Goal: Task Accomplishment & Management: Use online tool/utility

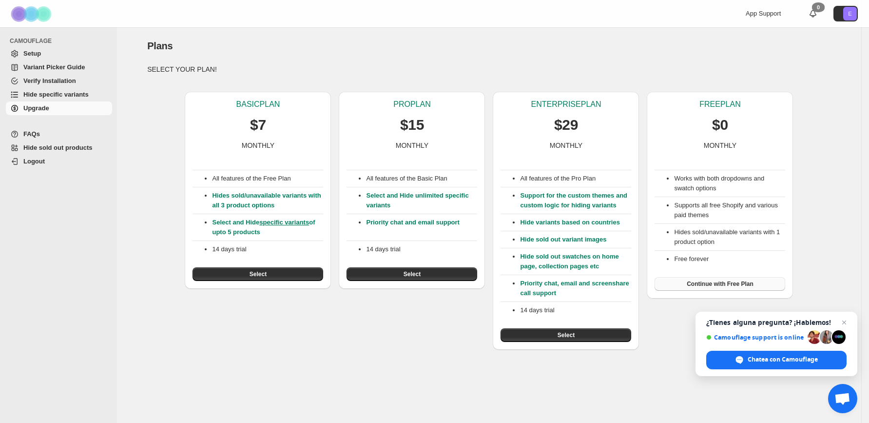
click at [759, 283] on button "Continue with Free Plan" at bounding box center [719, 284] width 131 height 14
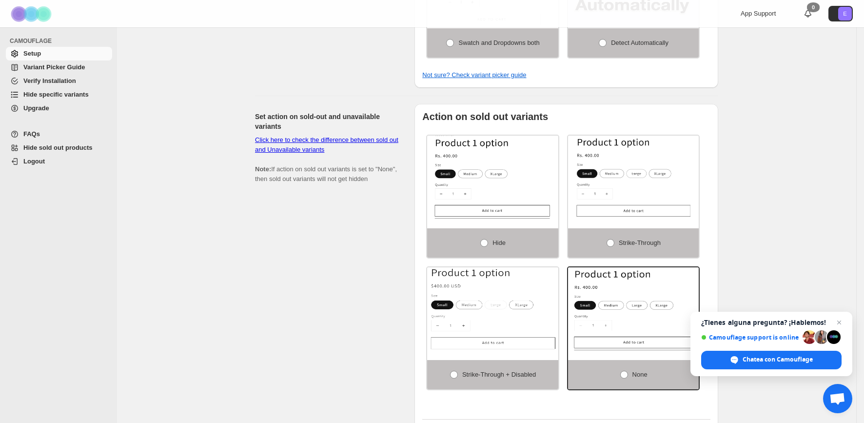
scroll to position [573, 0]
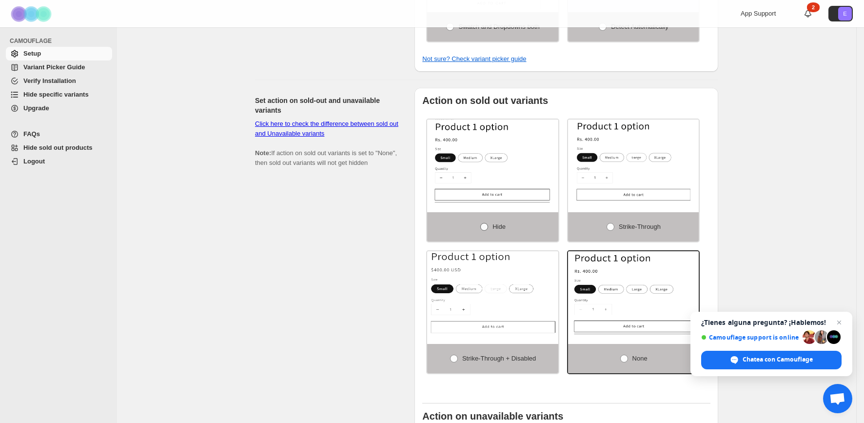
click at [486, 230] on span at bounding box center [484, 227] width 8 height 8
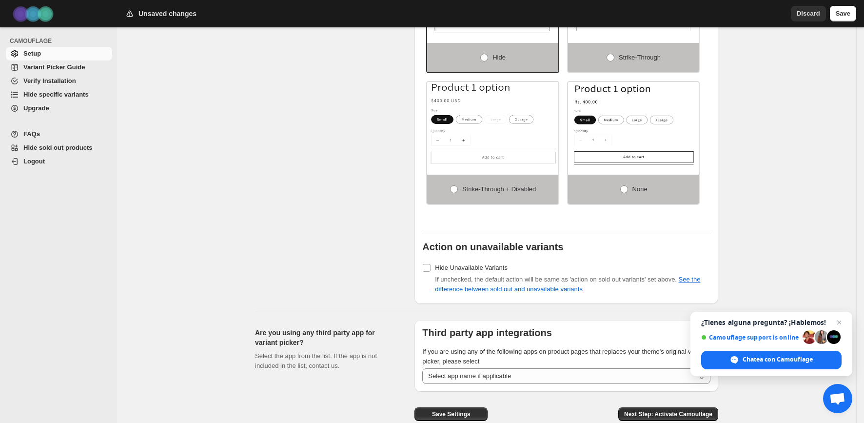
scroll to position [776, 0]
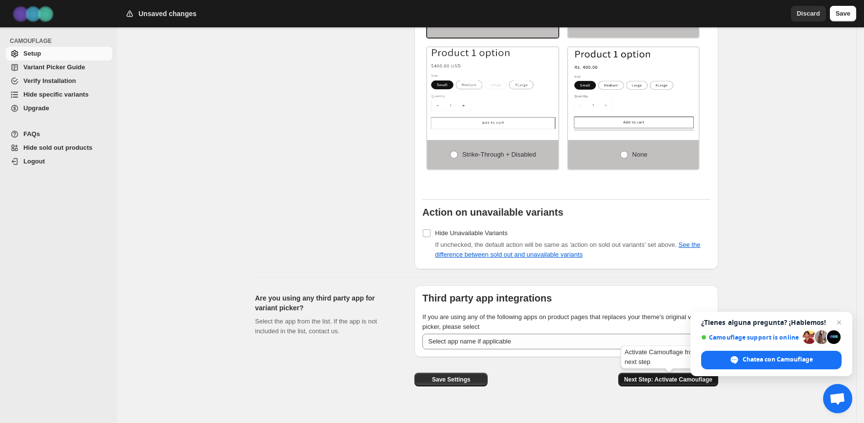
click at [661, 382] on span "Next Step: Activate Camouflage" at bounding box center [668, 379] width 88 height 8
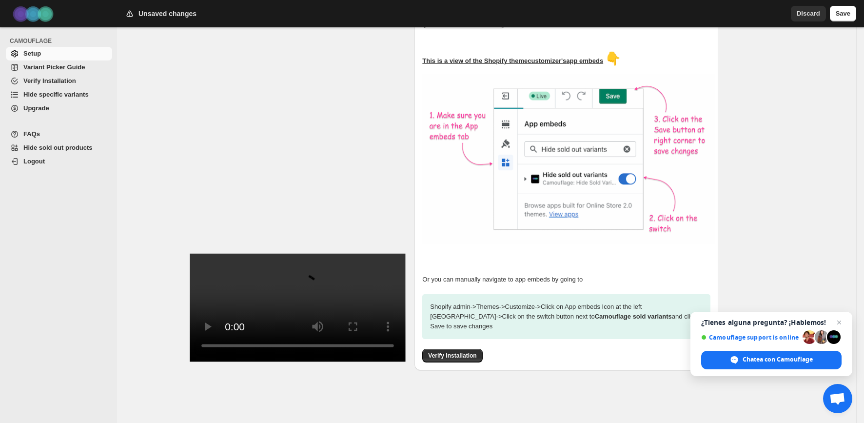
scroll to position [256, 0]
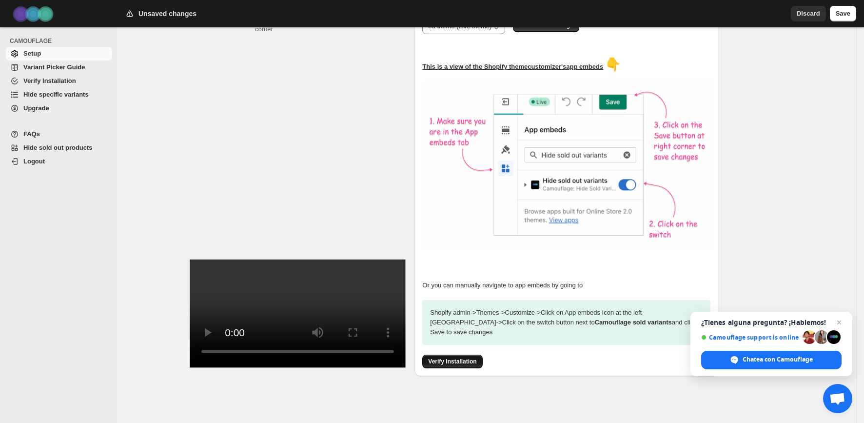
click at [476, 357] on span "Verify Installation" at bounding box center [452, 361] width 48 height 8
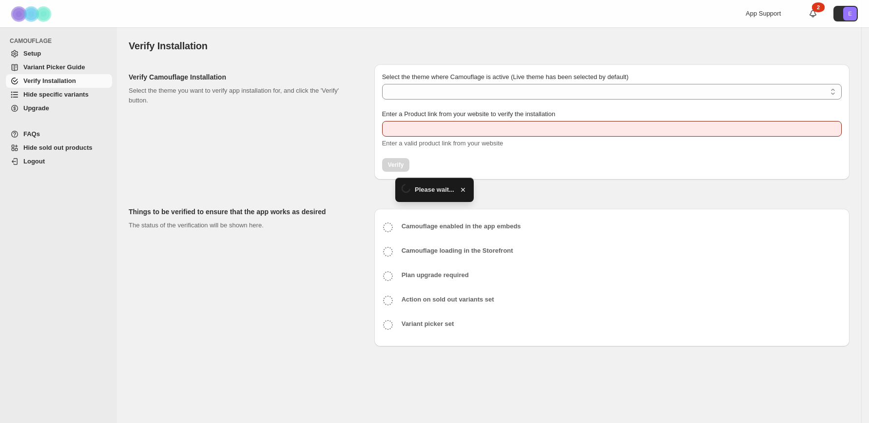
type input "**********"
select select "**********"
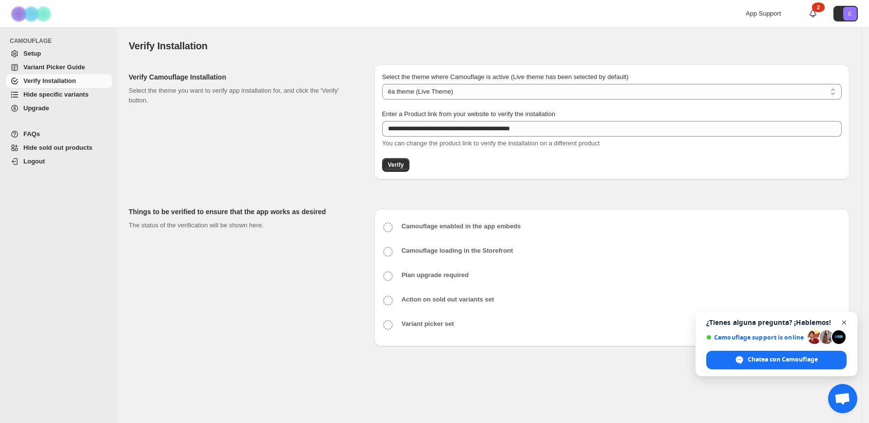
click at [845, 322] on span "Cerrar el chat" at bounding box center [844, 322] width 12 height 12
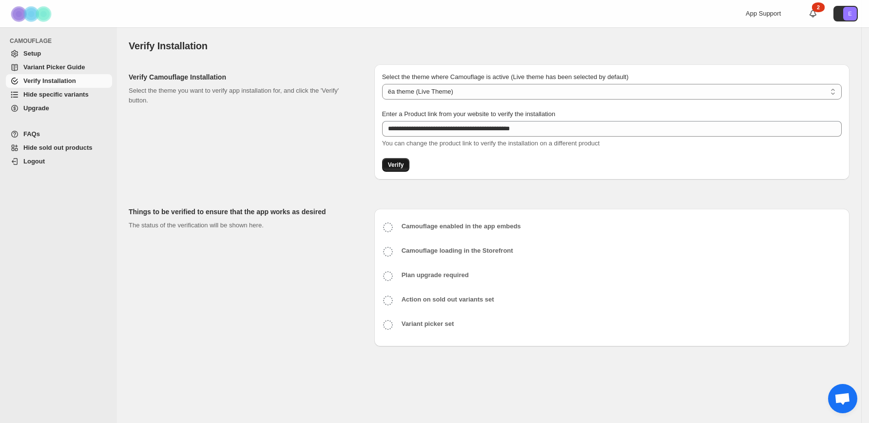
click at [400, 165] on span "Verify" at bounding box center [396, 165] width 16 height 8
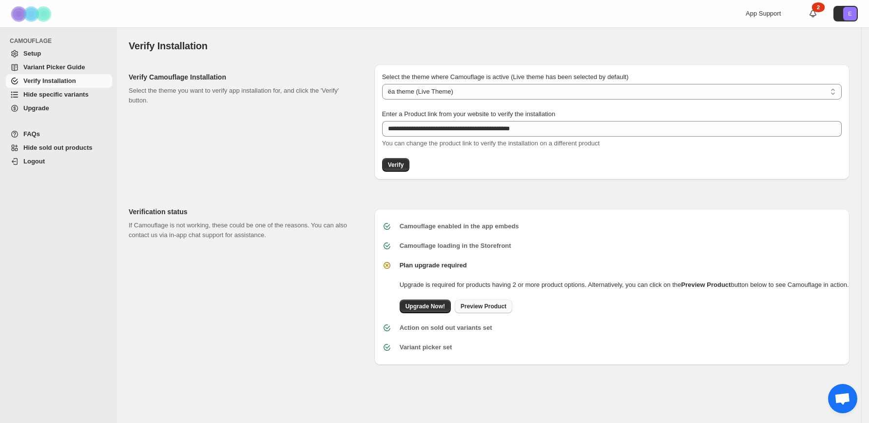
click at [501, 310] on span "Preview Product" at bounding box center [484, 306] width 46 height 8
click at [58, 94] on span "Hide specific variants" at bounding box center [55, 94] width 65 height 7
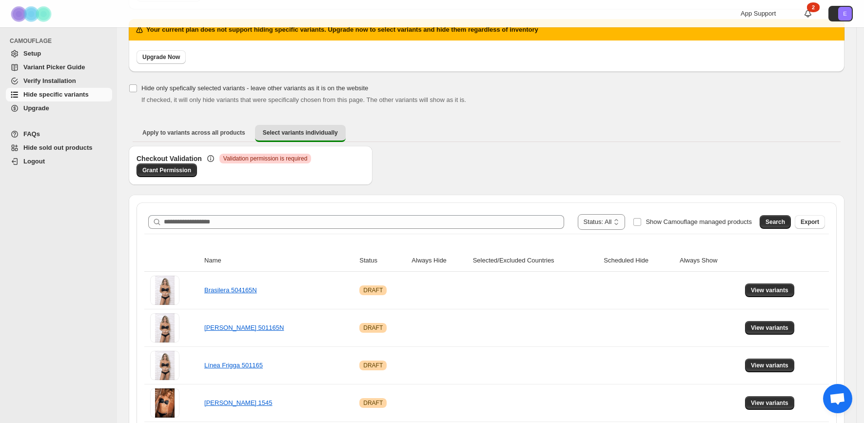
scroll to position [129, 0]
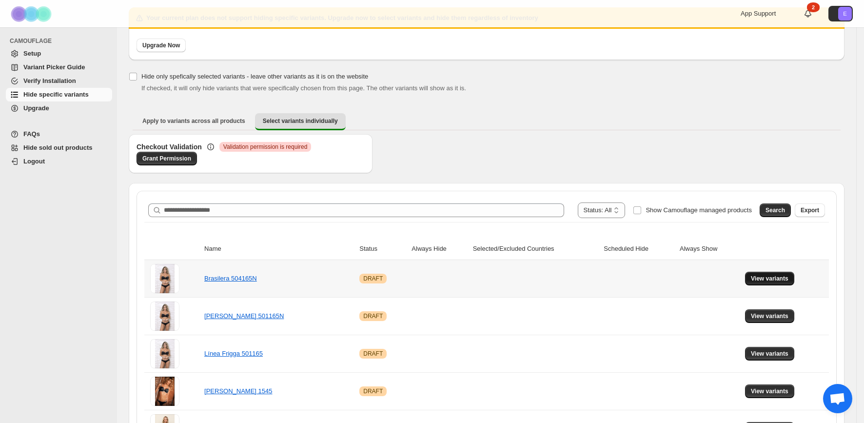
click at [777, 276] on span "View variants" at bounding box center [769, 278] width 38 height 8
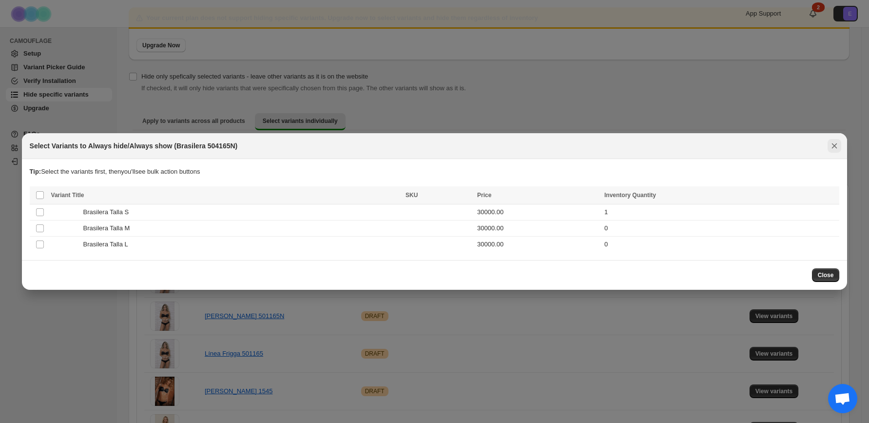
click at [839, 145] on icon "Close" at bounding box center [834, 146] width 10 height 10
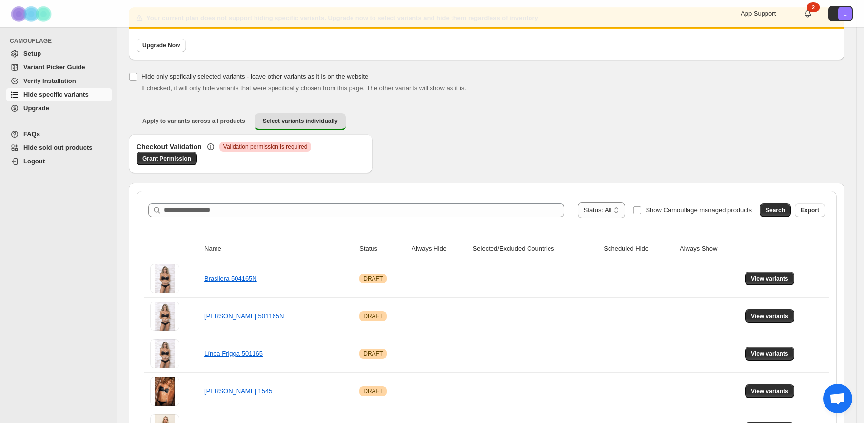
click at [89, 149] on span "Hide sold out products" at bounding box center [57, 147] width 69 height 7
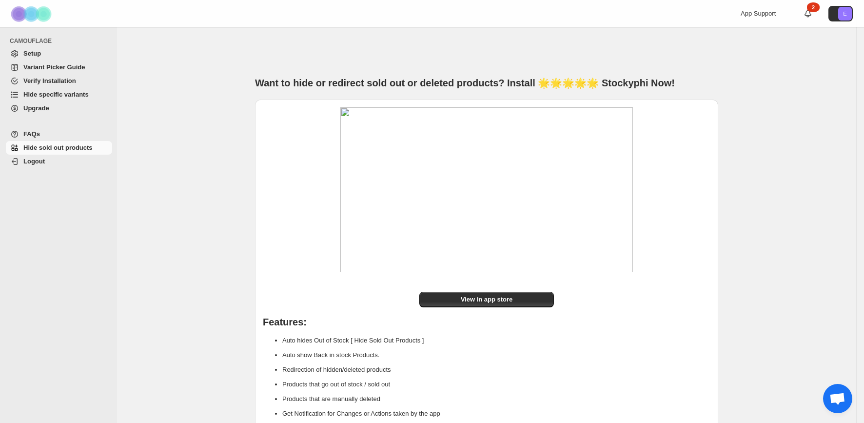
click at [72, 95] on span "Hide specific variants" at bounding box center [55, 94] width 65 height 7
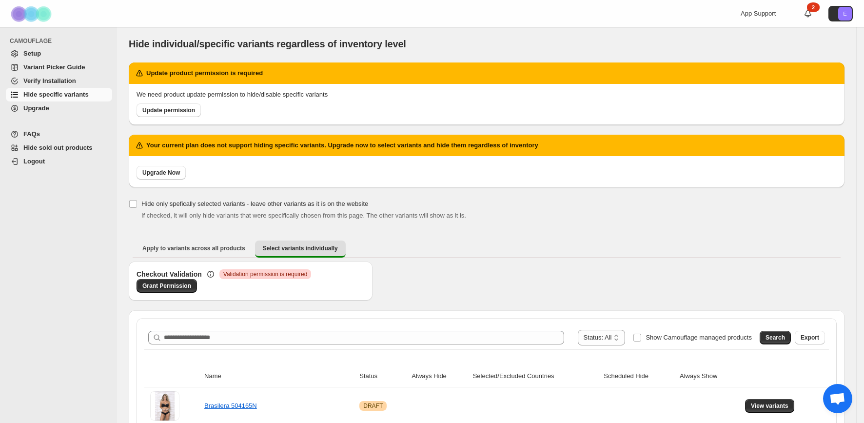
scroll to position [34, 0]
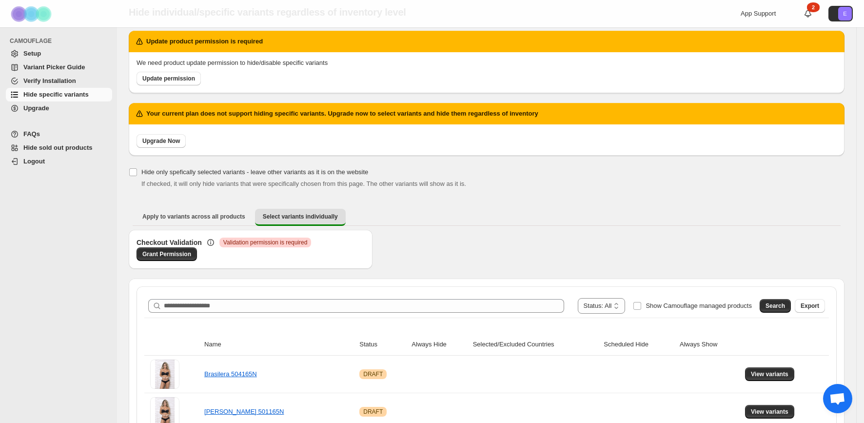
click at [76, 81] on span "Verify Installation" at bounding box center [49, 80] width 53 height 7
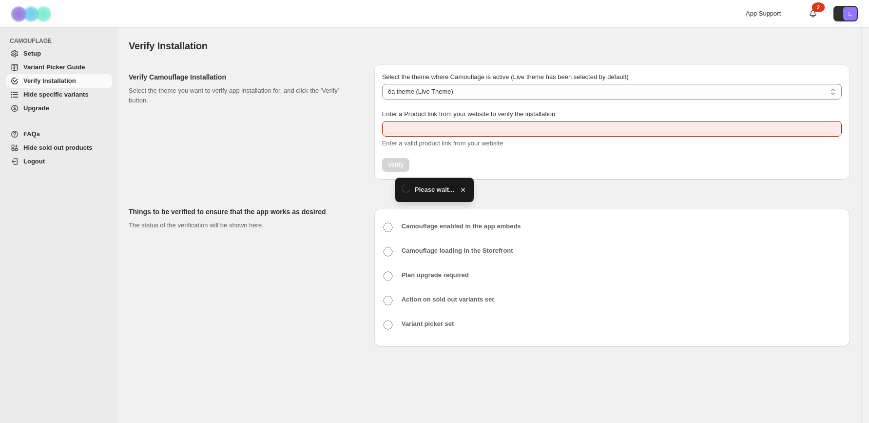
select select "**********"
type input "**********"
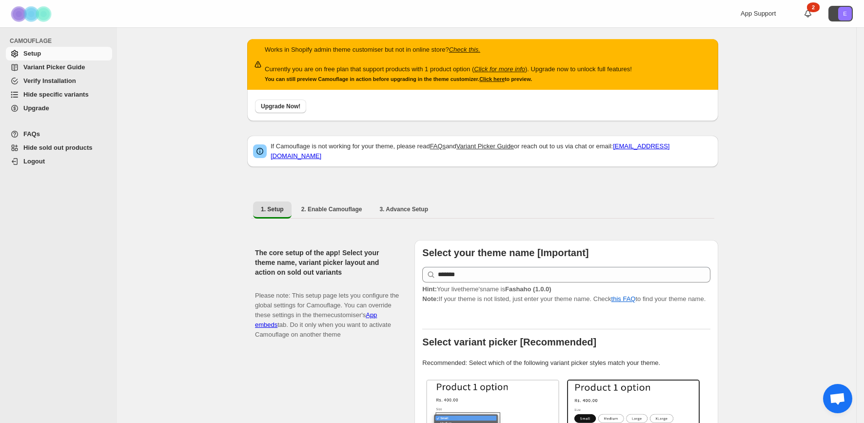
click at [836, 18] on button "E" at bounding box center [840, 14] width 24 height 16
click at [670, 17] on div "App Support 2 E" at bounding box center [700, 13] width 311 height 27
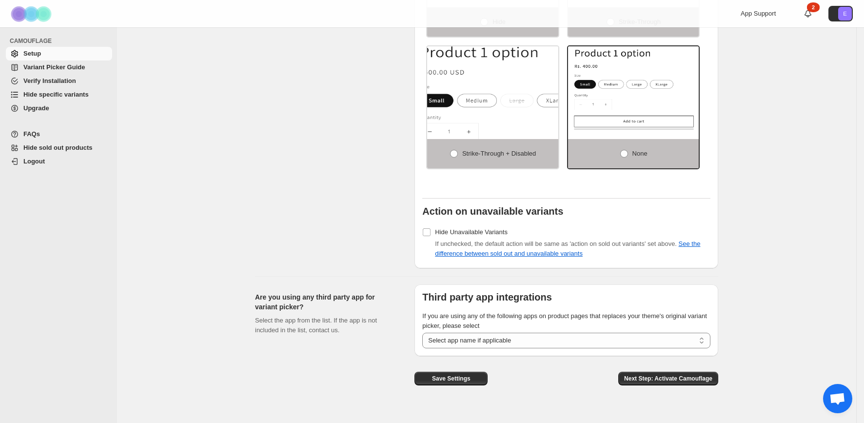
scroll to position [792, 0]
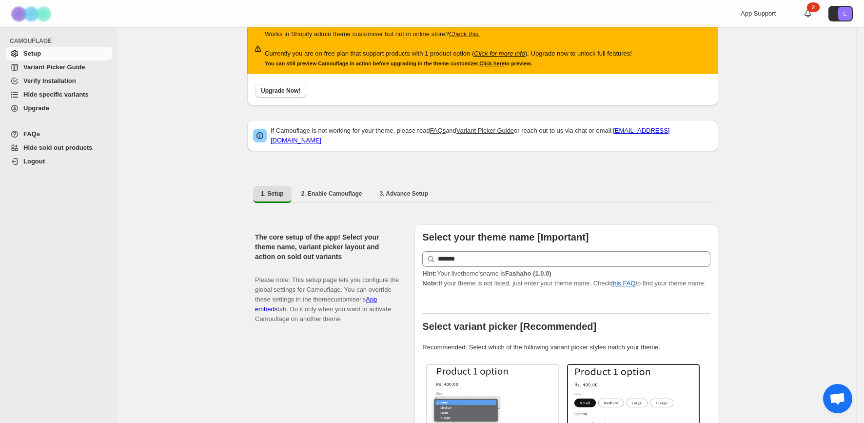
scroll to position [15, 0]
click at [359, 190] on span "2. Enable Camouflage" at bounding box center [331, 194] width 61 height 8
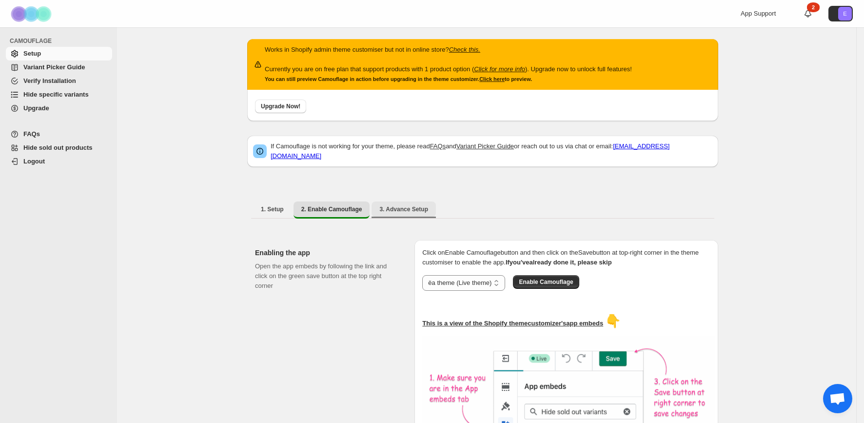
click at [409, 208] on button "3. Advance Setup" at bounding box center [403, 209] width 64 height 16
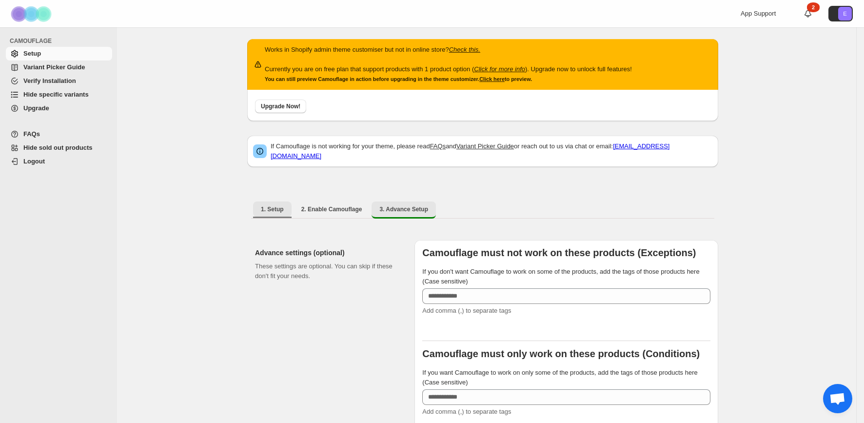
click at [284, 205] on span "1. Setup" at bounding box center [272, 209] width 23 height 8
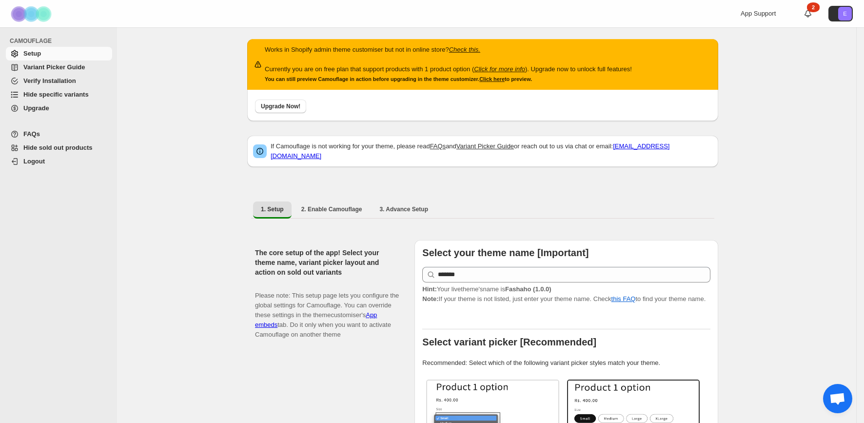
click at [82, 81] on span "Verify Installation" at bounding box center [66, 81] width 87 height 10
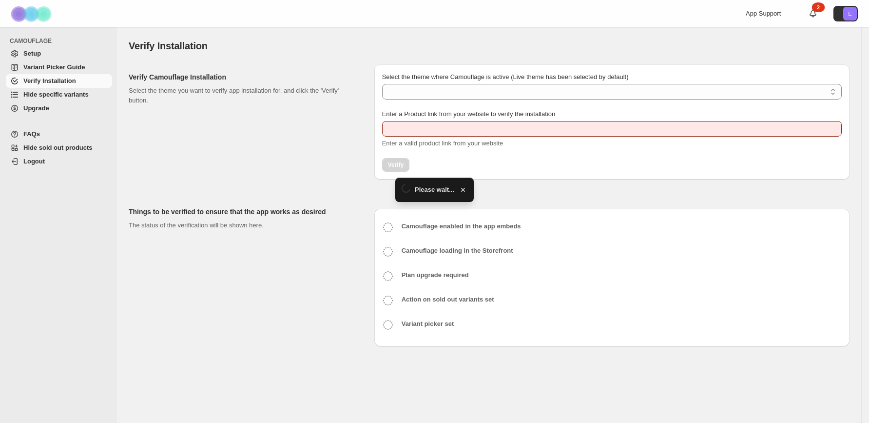
type input "**********"
select select "**********"
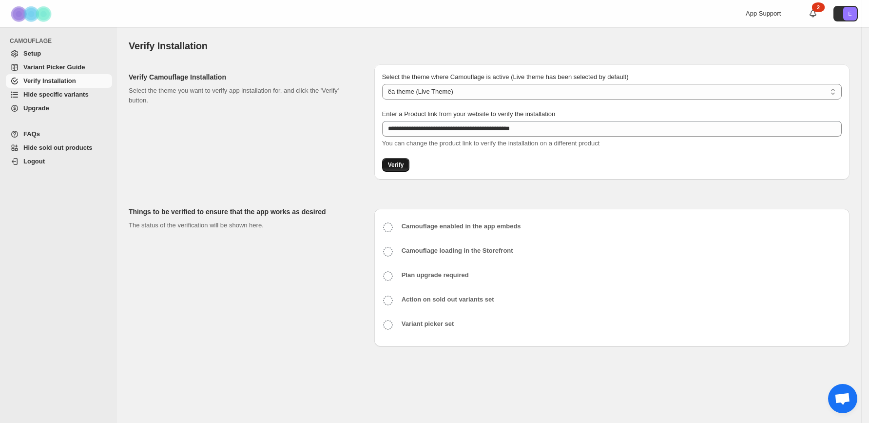
click at [390, 163] on span "Verify" at bounding box center [396, 165] width 16 height 8
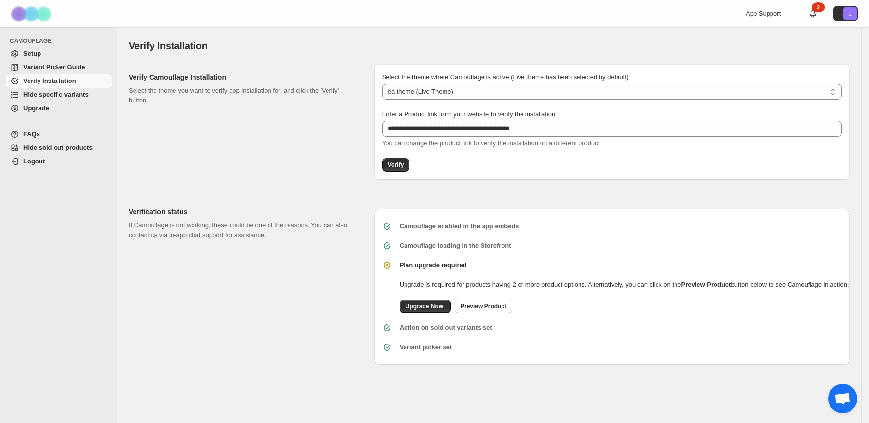
click at [79, 137] on span "FAQs" at bounding box center [66, 134] width 87 height 10
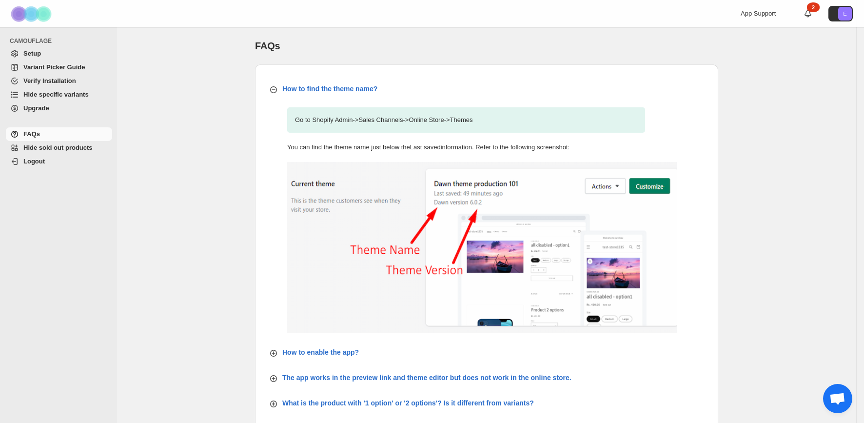
click at [76, 158] on span "Logout" at bounding box center [66, 161] width 87 height 10
